Goal: Task Accomplishment & Management: Use online tool/utility

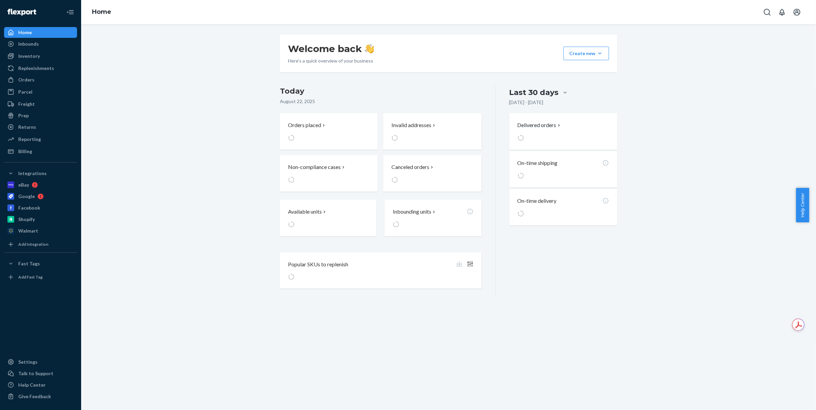
scroll to position [607, 0]
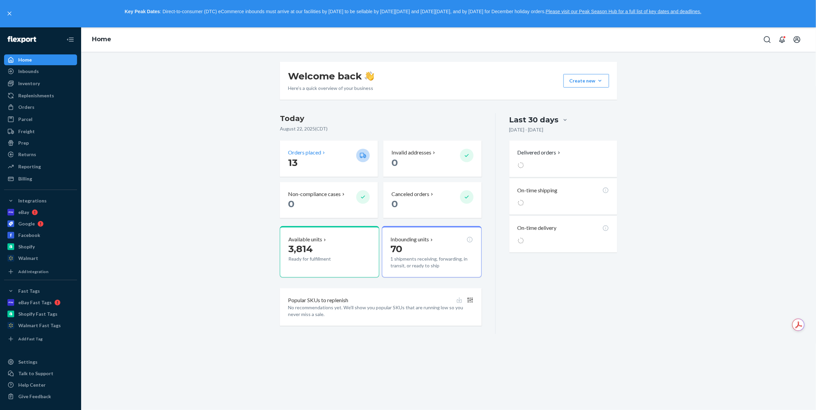
click at [298, 126] on p "[DATE] ( CDT )" at bounding box center [381, 128] width 202 height 7
click at [295, 164] on p "13" at bounding box center [319, 162] width 63 height 12
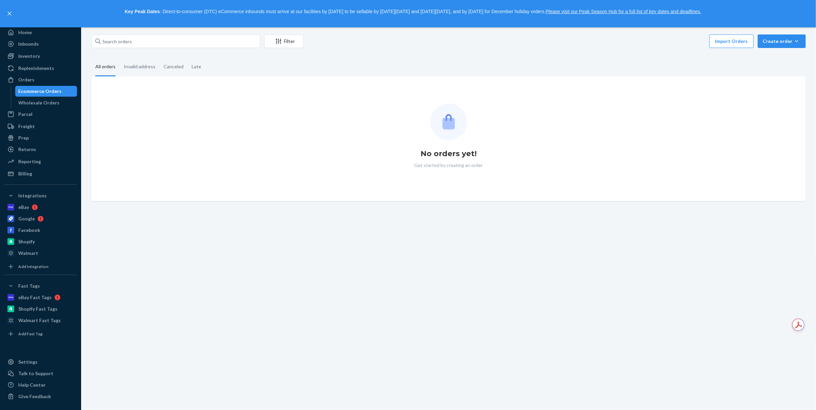
click at [305, 153] on div "No orders yet! Get started by creating an order" at bounding box center [448, 138] width 703 height 71
